Goal: Task Accomplishment & Management: Use online tool/utility

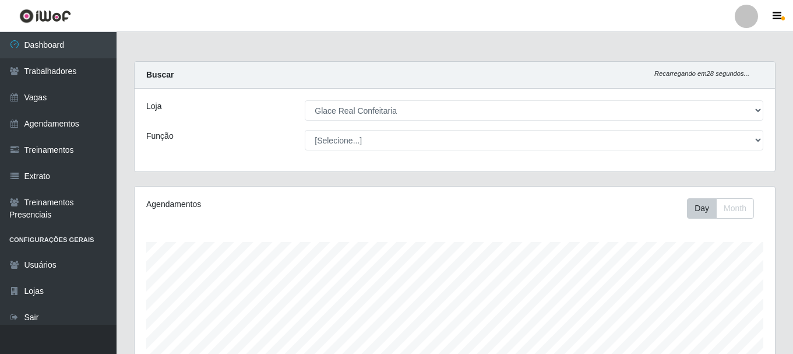
select select "445"
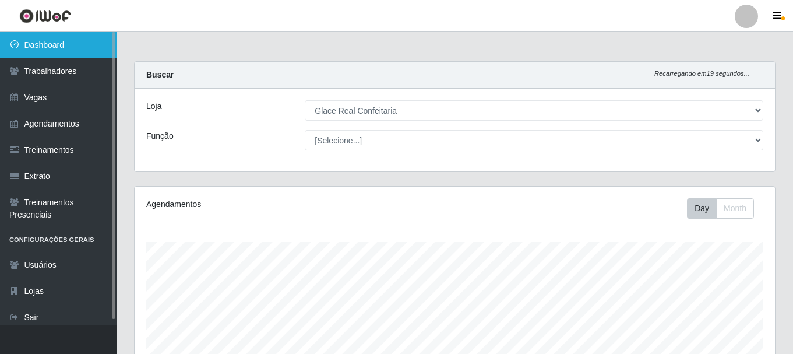
click at [51, 41] on link "Dashboard" at bounding box center [58, 45] width 116 height 26
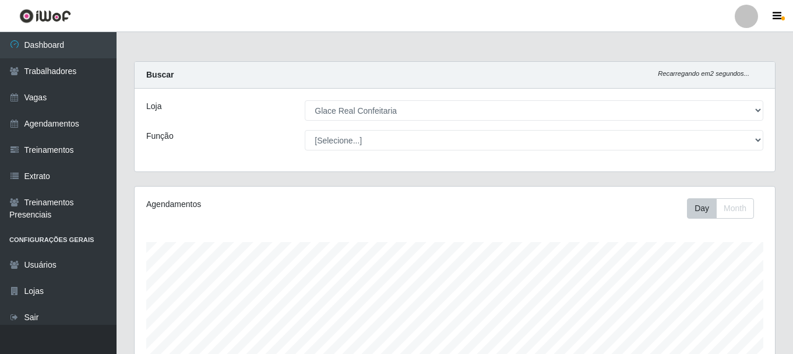
scroll to position [349, 0]
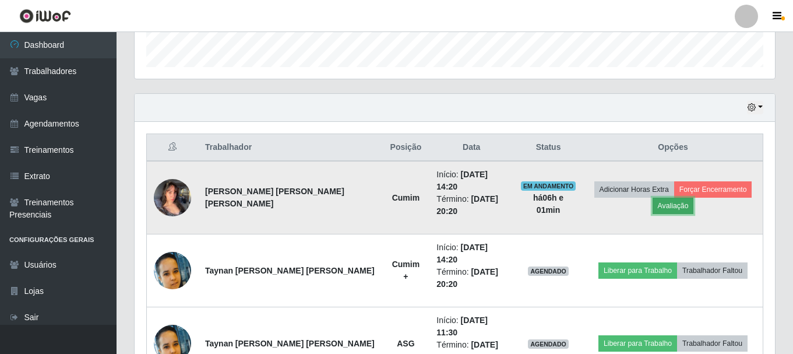
click at [658, 198] on button "Avaliação" at bounding box center [672, 205] width 41 height 16
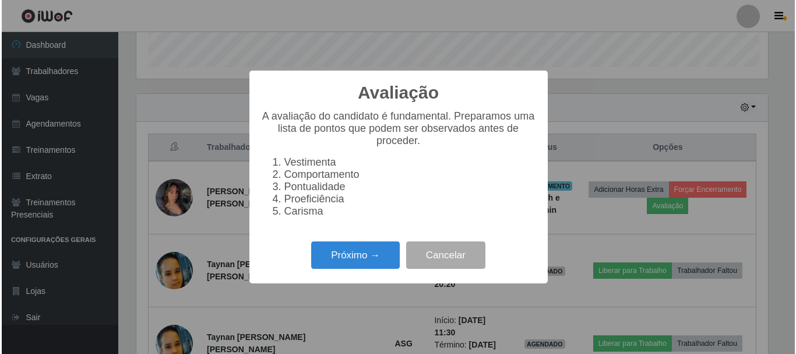
scroll to position [242, 634]
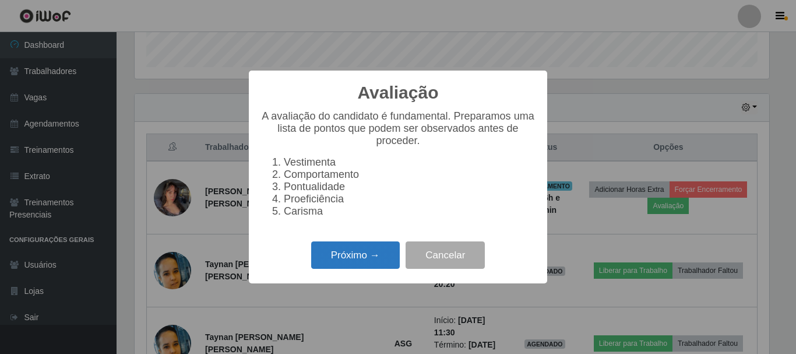
click at [358, 263] on button "Próximo →" at bounding box center [355, 254] width 89 height 27
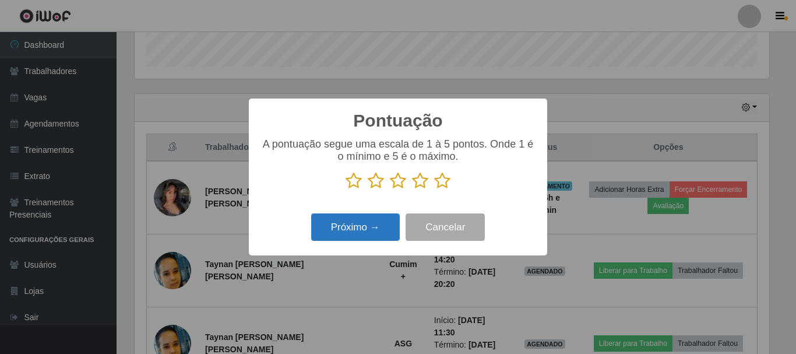
scroll to position [273, 0]
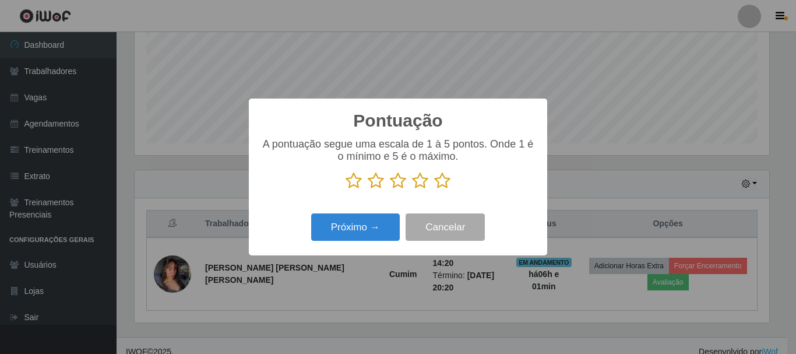
click at [444, 183] on icon at bounding box center [442, 180] width 16 height 17
click at [434, 189] on input "radio" at bounding box center [434, 189] width 0 height 0
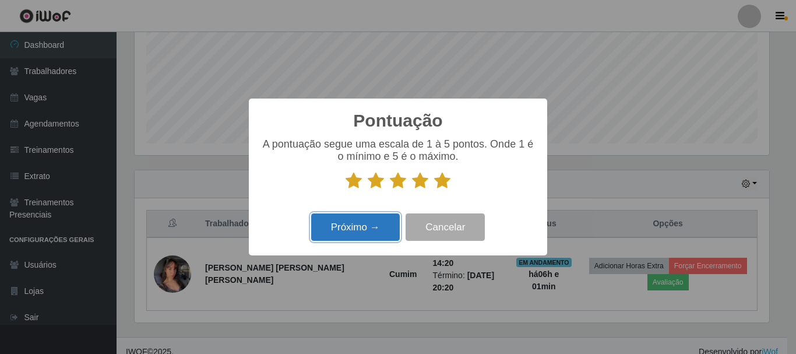
click at [371, 218] on button "Próximo →" at bounding box center [355, 226] width 89 height 27
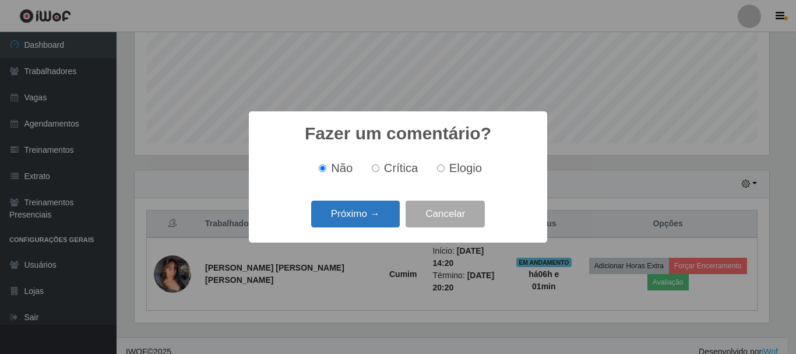
click at [393, 220] on button "Próximo →" at bounding box center [355, 213] width 89 height 27
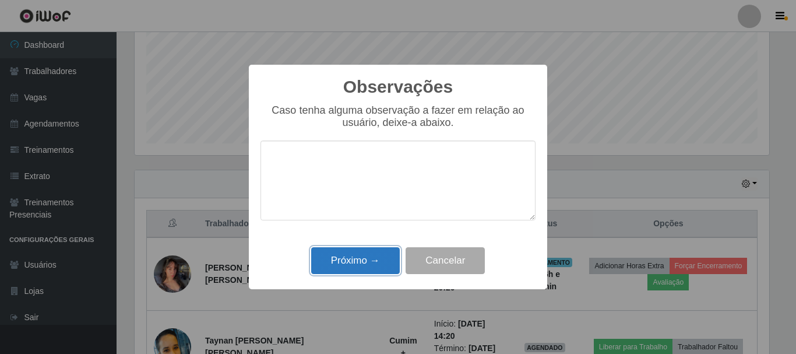
click at [362, 254] on button "Próximo →" at bounding box center [355, 260] width 89 height 27
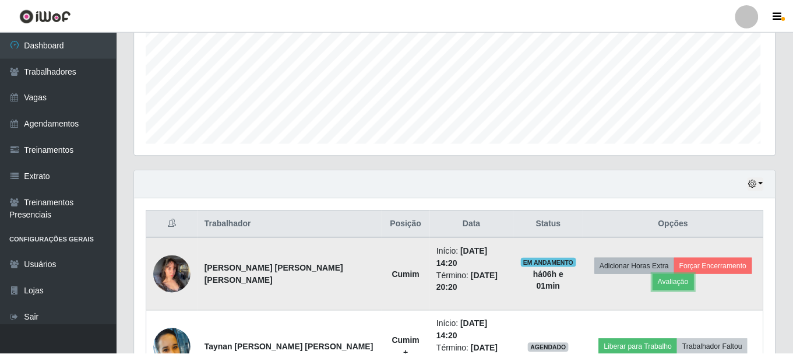
scroll to position [242, 640]
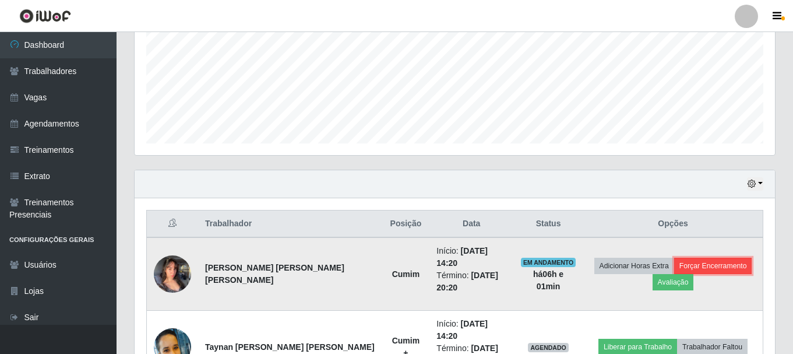
click at [703, 257] on button "Forçar Encerramento" at bounding box center [713, 265] width 78 height 16
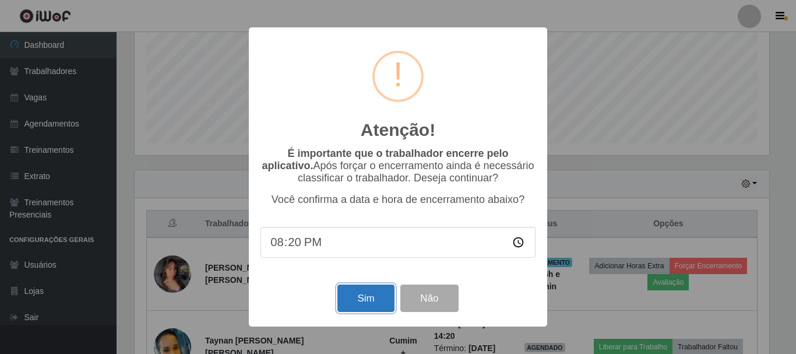
click at [370, 299] on button "Sim" at bounding box center [365, 297] width 56 height 27
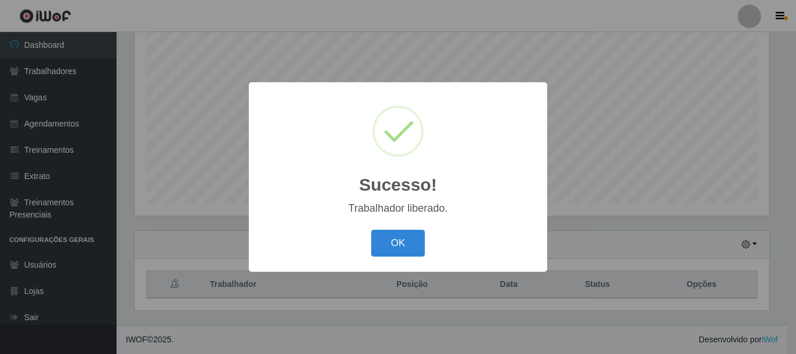
click at [398, 224] on div "Sucesso! × Trabalhador liberado. OK Cancel" at bounding box center [398, 176] width 298 height 189
click at [401, 241] on button "OK" at bounding box center [398, 242] width 54 height 27
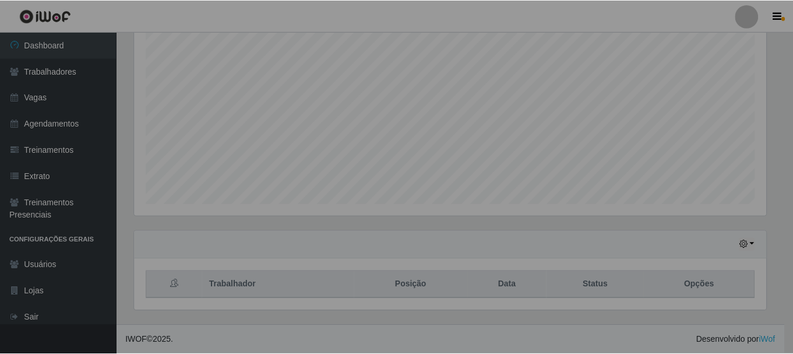
scroll to position [242, 640]
